Goal: Task Accomplishment & Management: Manage account settings

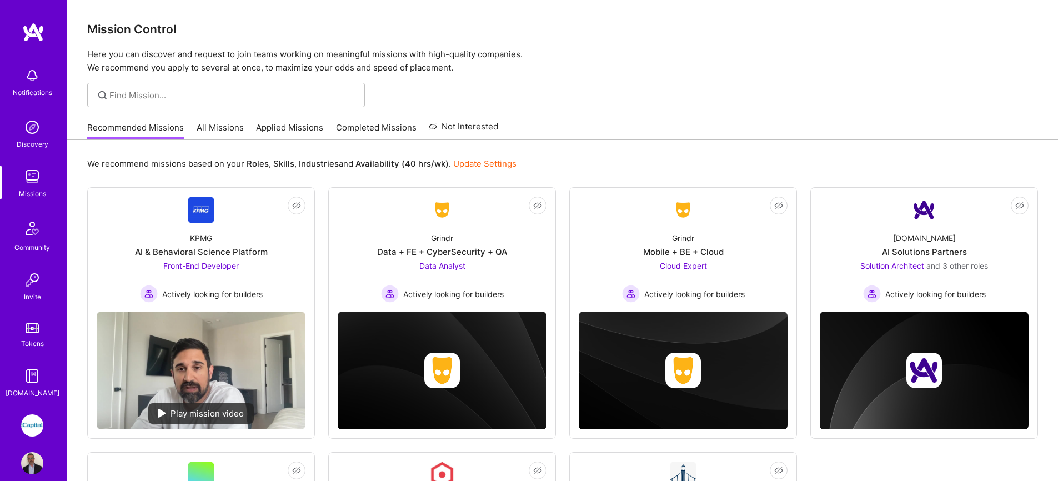
click at [203, 129] on link "All Missions" at bounding box center [220, 131] width 47 height 18
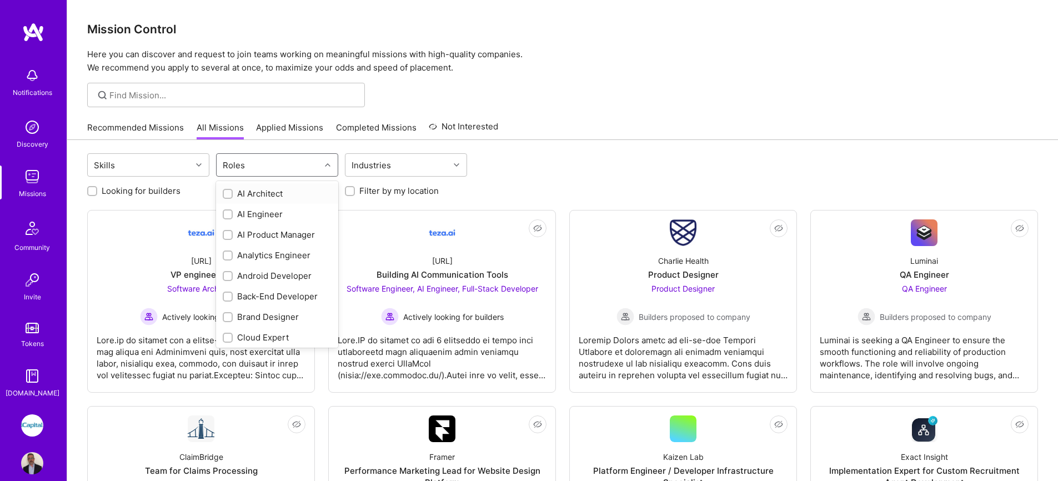
click at [283, 162] on div "Roles" at bounding box center [269, 165] width 104 height 22
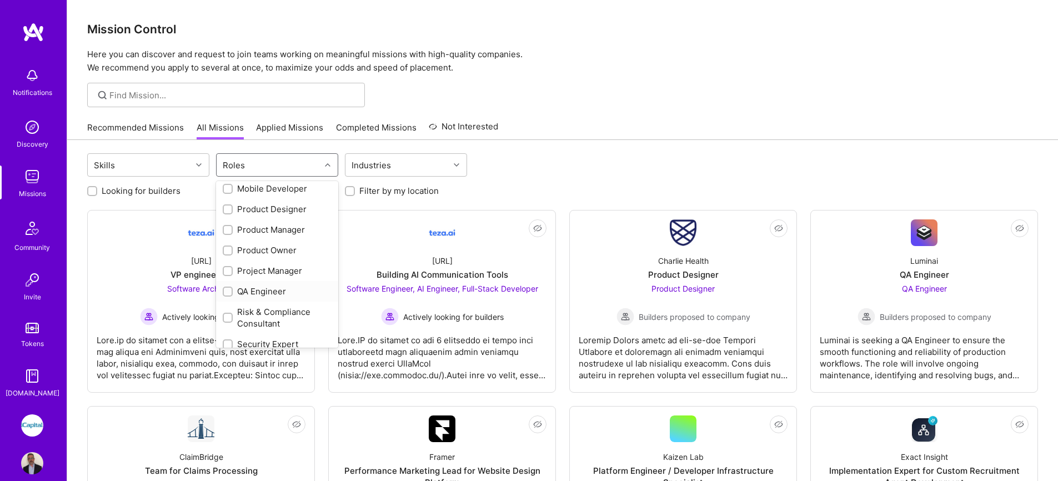
click at [267, 287] on div "QA Engineer" at bounding box center [277, 291] width 109 height 12
checkbox input "true"
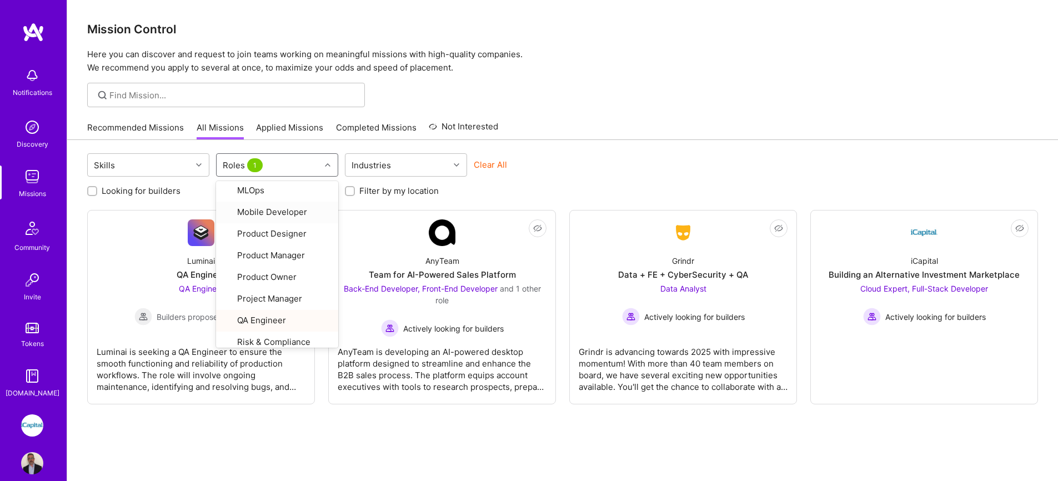
click at [285, 131] on link "Applied Missions" at bounding box center [289, 131] width 67 height 18
